Goal: Transaction & Acquisition: Book appointment/travel/reservation

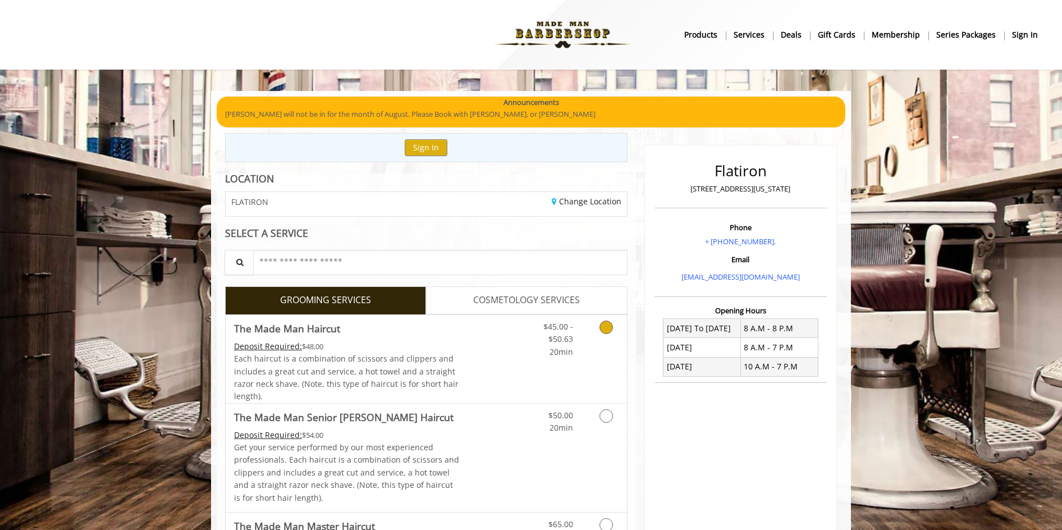
click at [612, 329] on icon "Grooming services" at bounding box center [605, 327] width 13 height 13
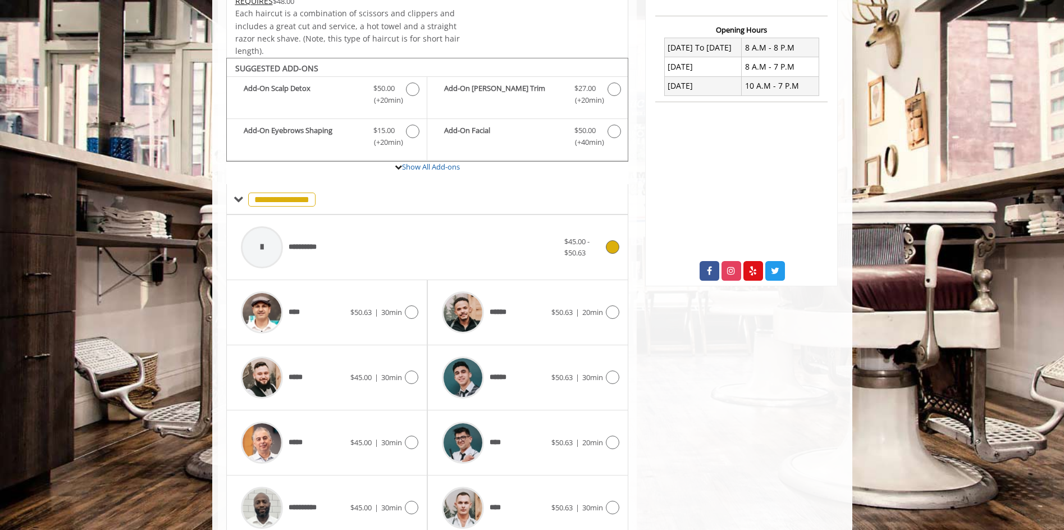
scroll to position [338, 0]
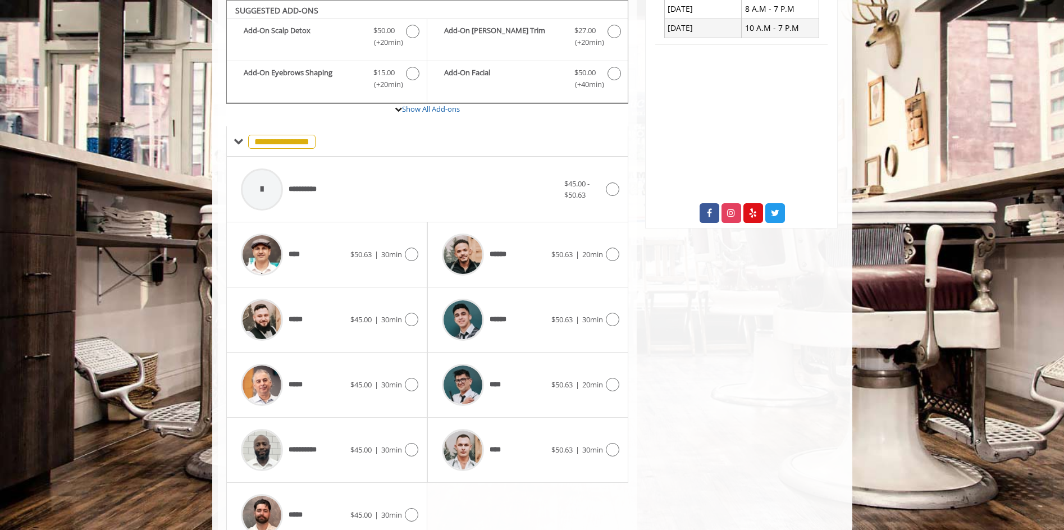
click at [419, 385] on div "***** $45.00 | 30min" at bounding box center [326, 385] width 201 height 65
click at [415, 386] on icon at bounding box center [411, 384] width 13 height 13
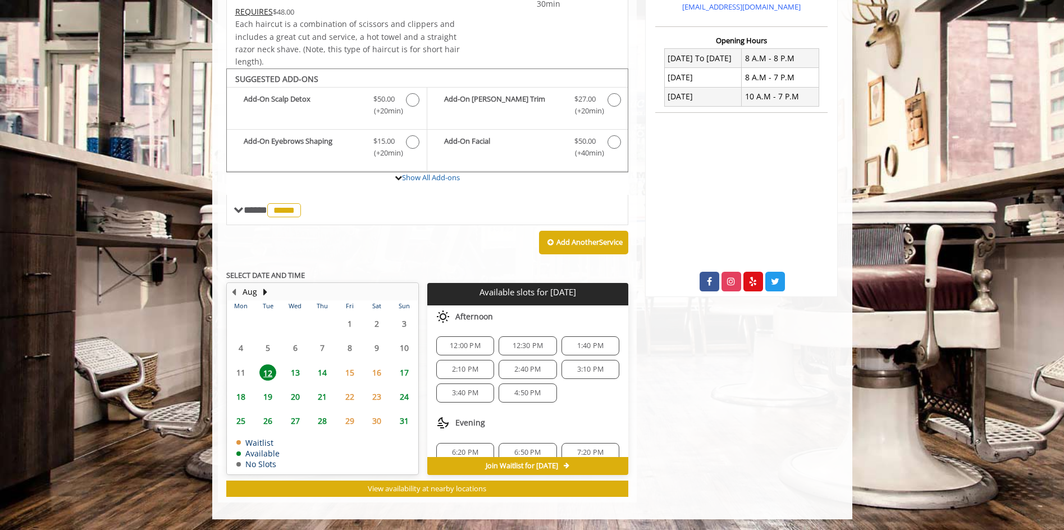
scroll to position [0, 0]
click at [521, 348] on span "12:30 PM" at bounding box center [527, 346] width 31 height 9
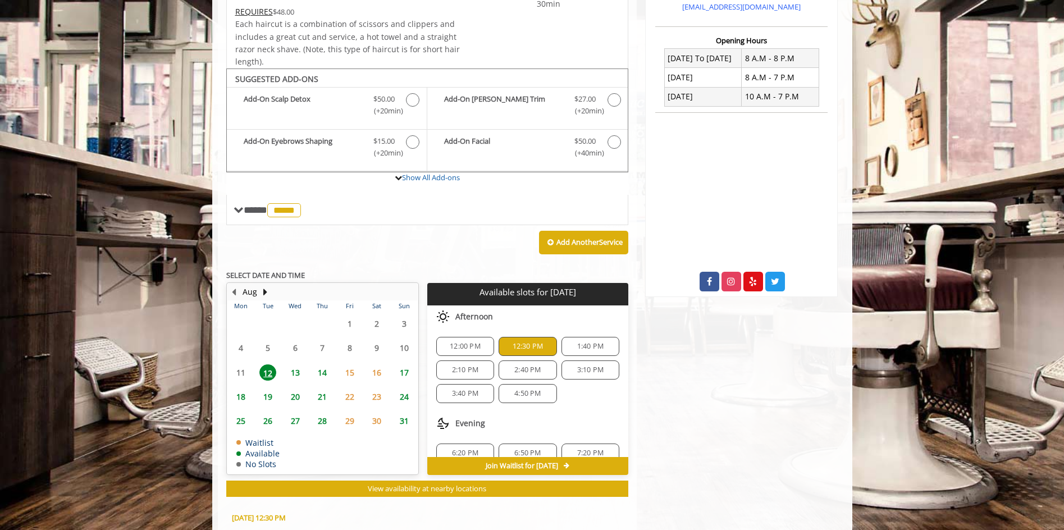
scroll to position [473, 0]
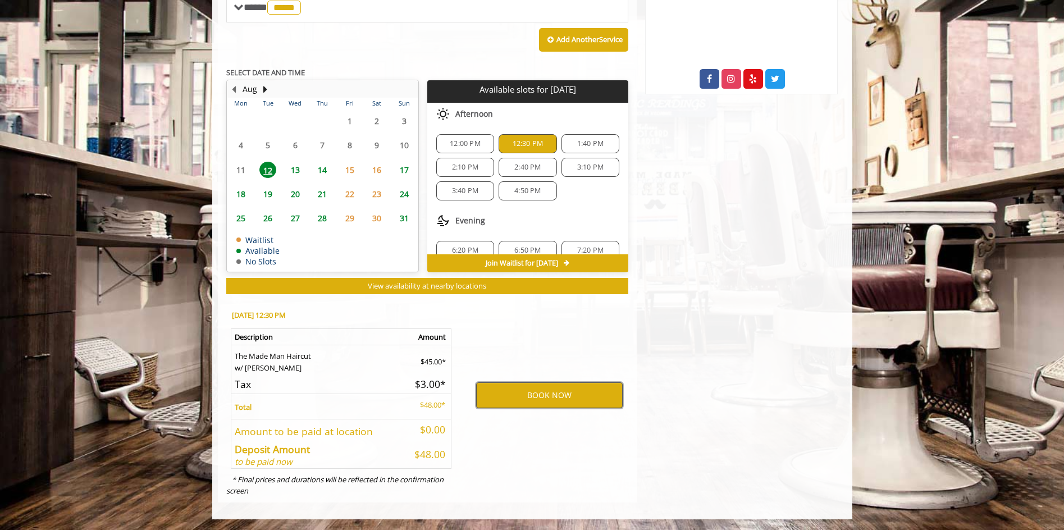
click at [542, 397] on button "BOOK NOW" at bounding box center [549, 395] width 147 height 26
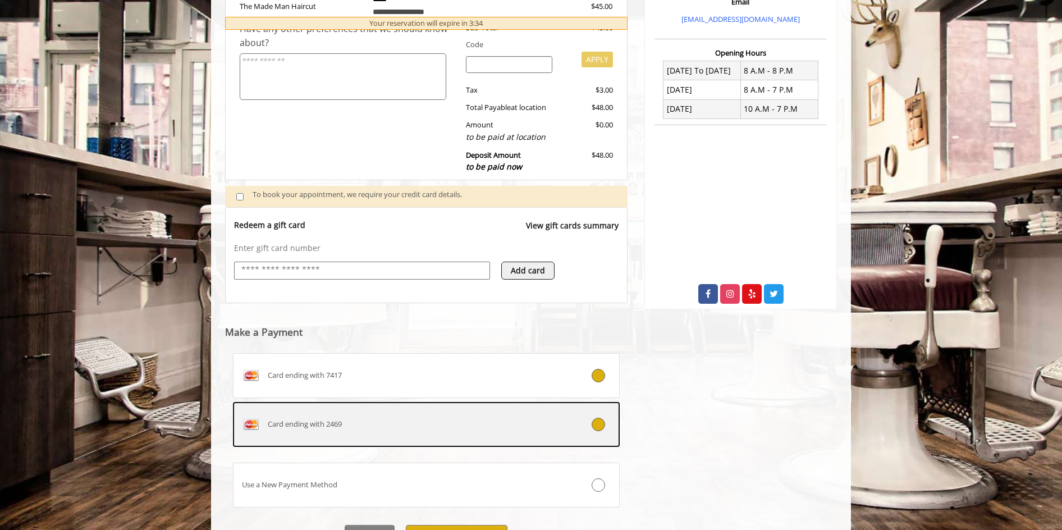
scroll to position [317, 0]
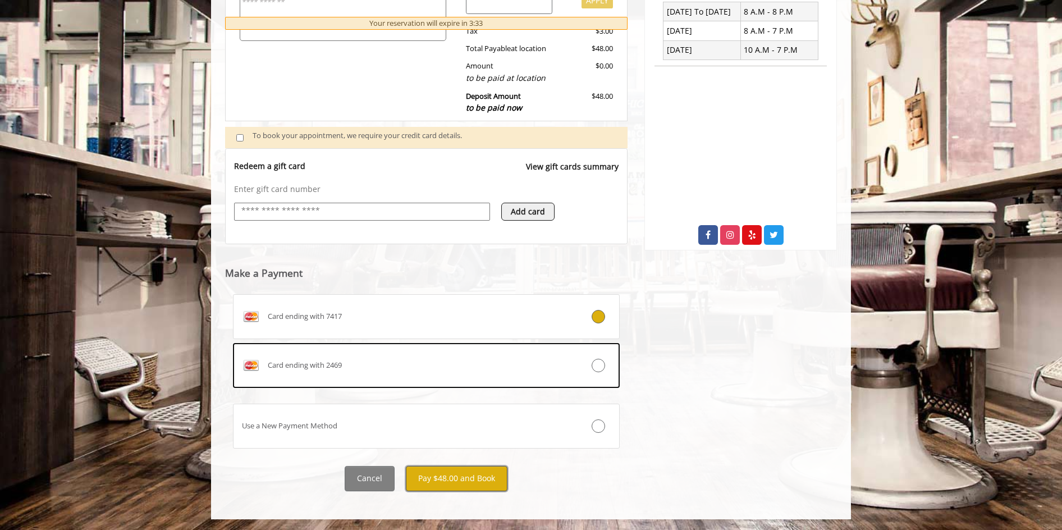
click at [458, 474] on button "Pay $48.00 and Book" at bounding box center [457, 478] width 102 height 25
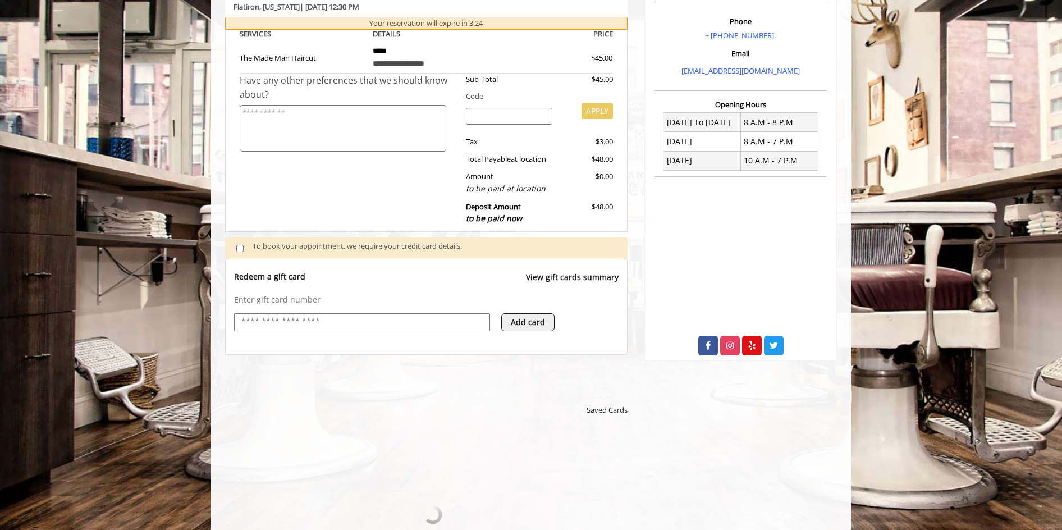
scroll to position [281, 0]
